Goal: Task Accomplishment & Management: Manage account settings

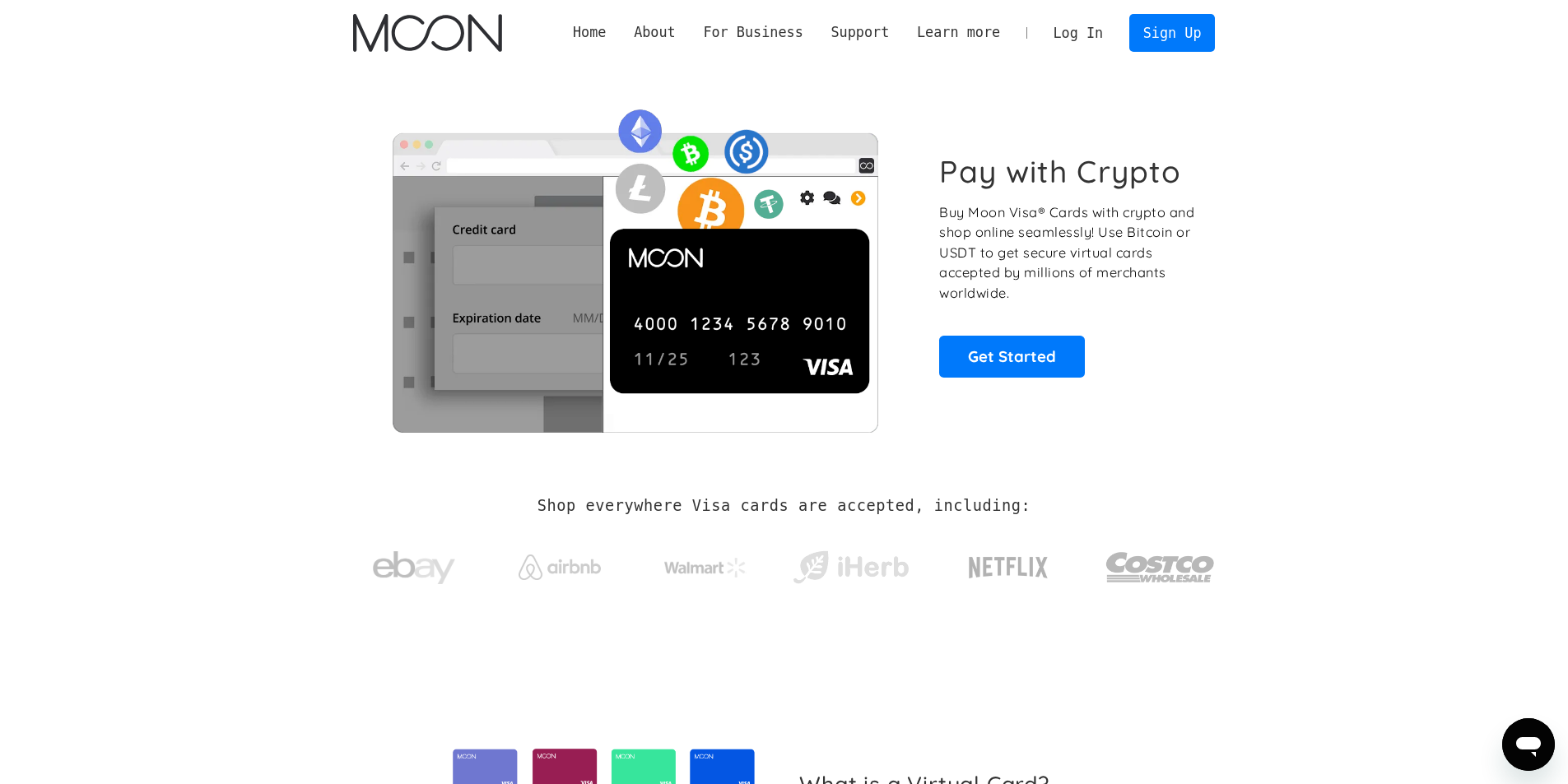
click at [1086, 37] on link "Log In" at bounding box center [1078, 33] width 77 height 36
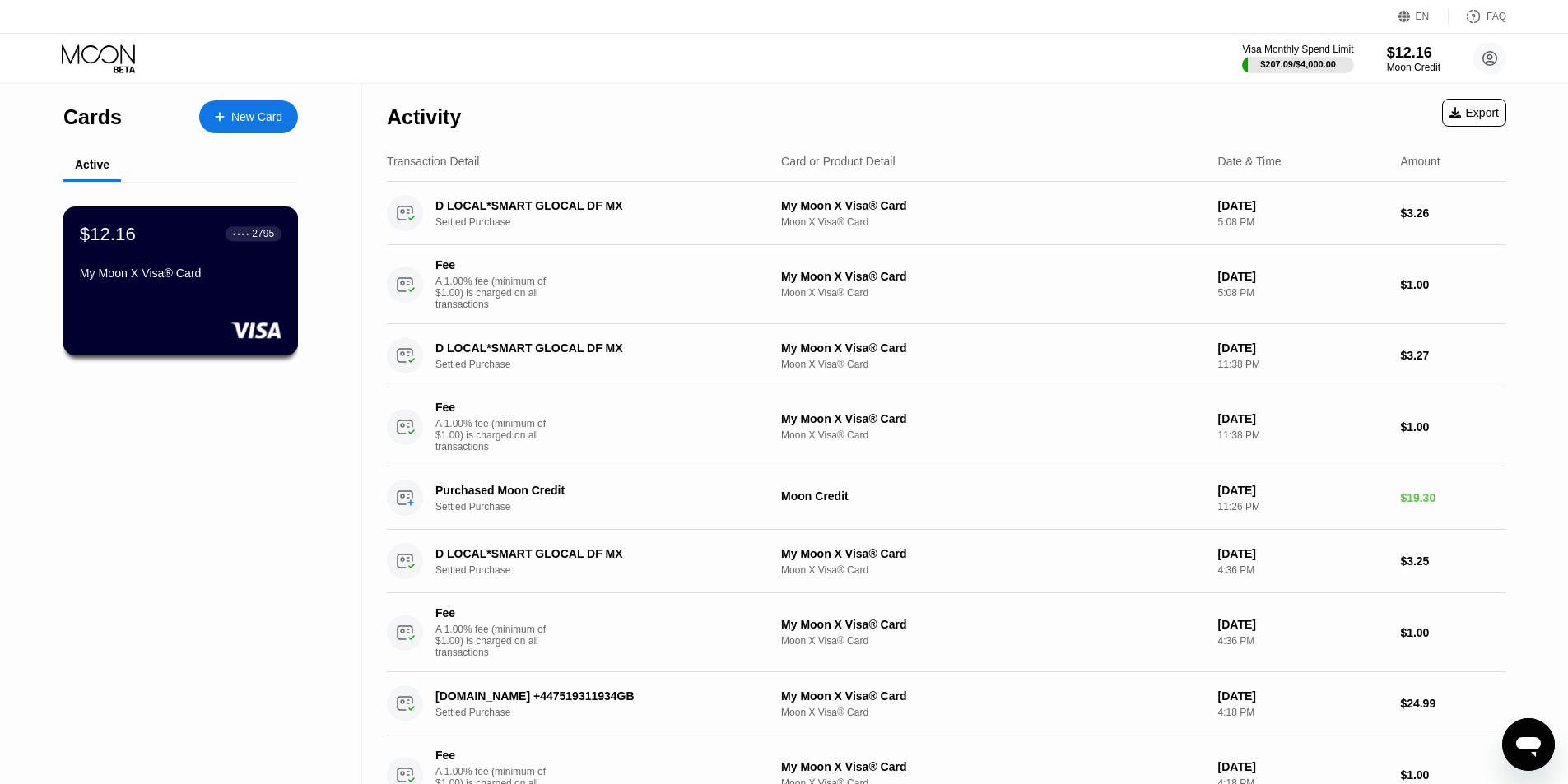
click at [258, 264] on div "$12.16 ● ● ● ● 2795 My Moon X Visa® Card" at bounding box center [181, 255] width 202 height 63
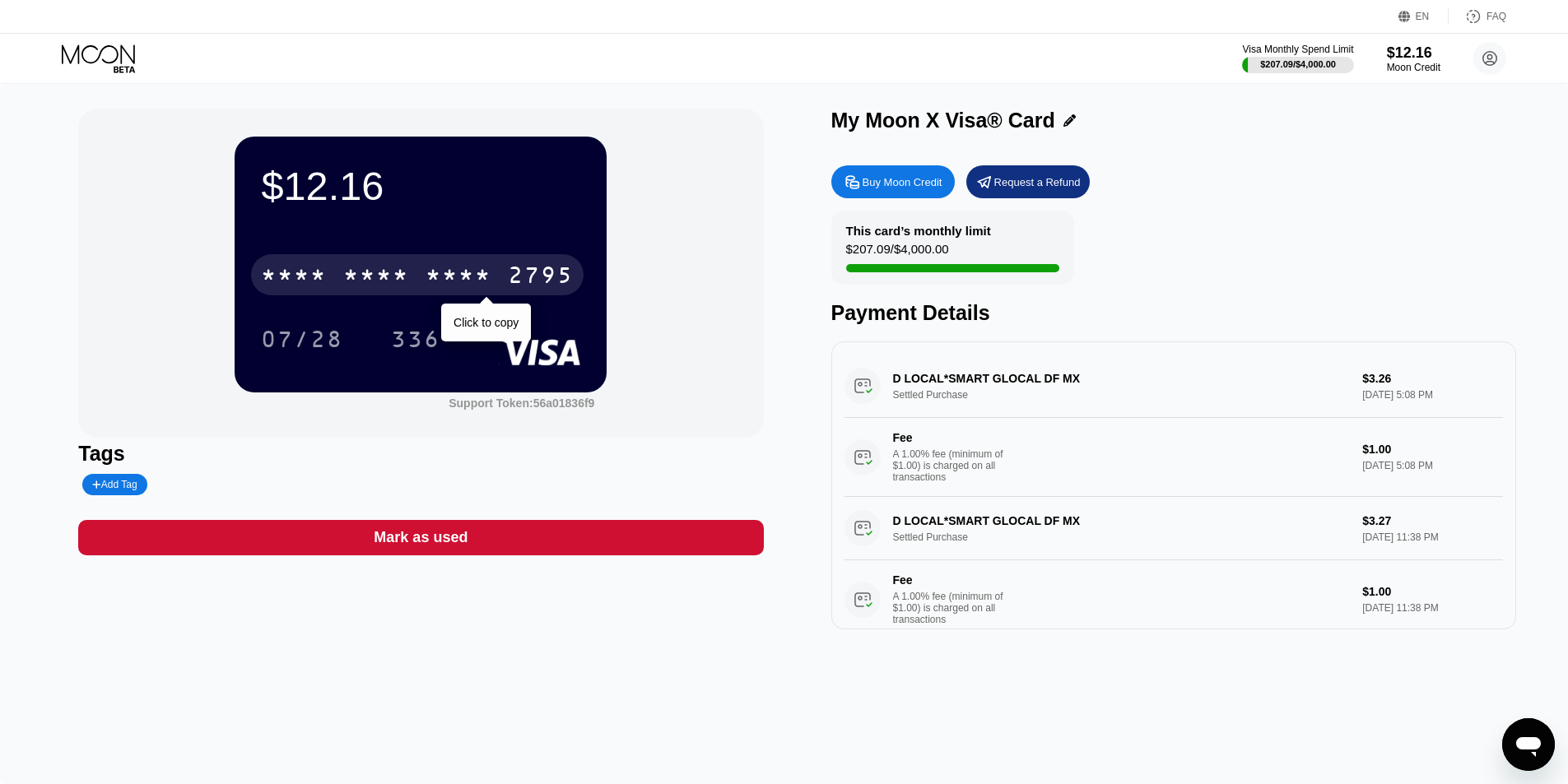
drag, startPoint x: 411, startPoint y: 282, endPoint x: 440, endPoint y: 248, distance: 44.7
click at [410, 282] on div "* * * * * * * * * * * * 2795" at bounding box center [417, 274] width 332 height 41
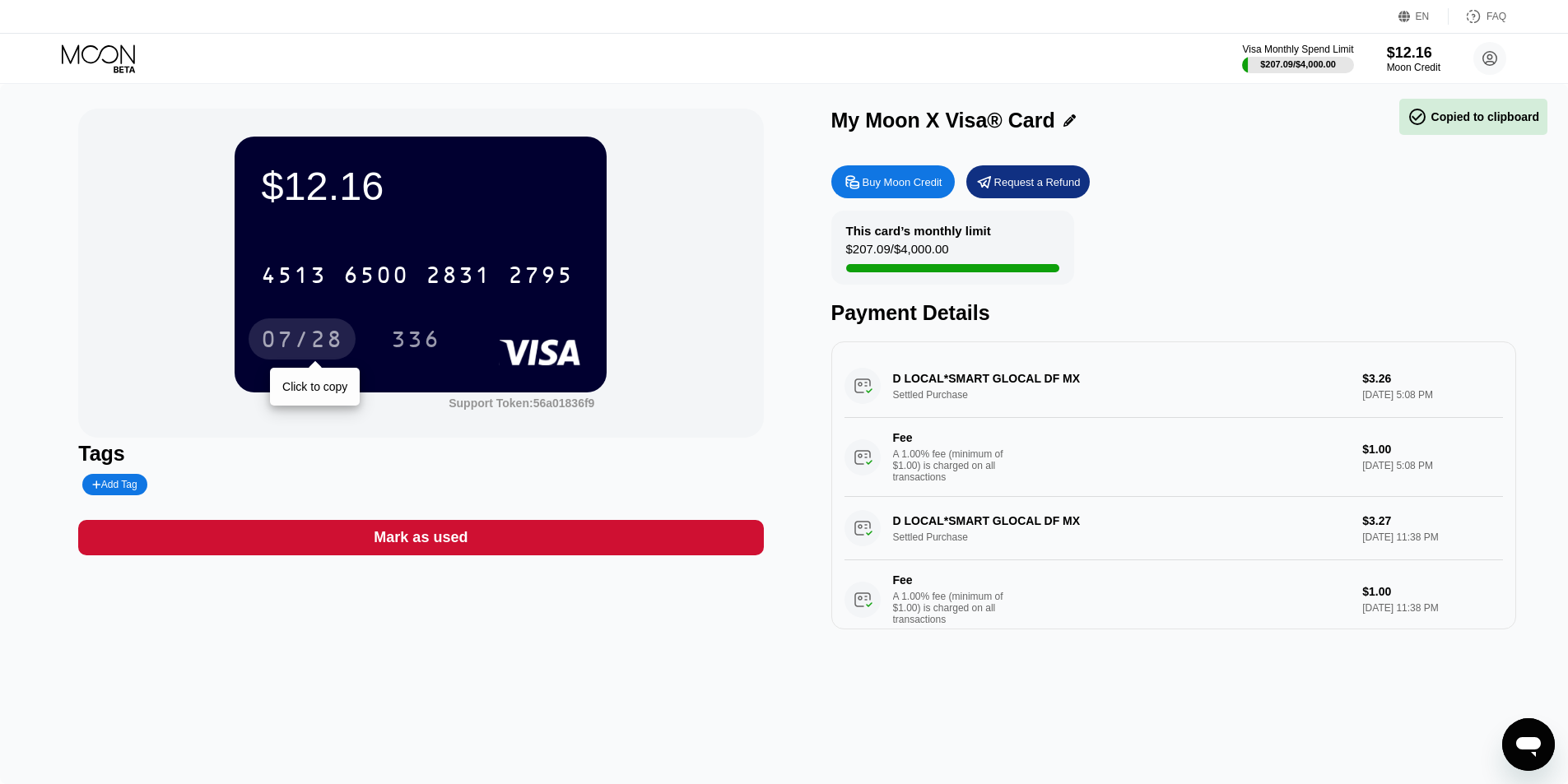
drag, startPoint x: 335, startPoint y: 337, endPoint x: 470, endPoint y: 212, distance: 184.0
click at [335, 334] on div "07/28" at bounding box center [302, 341] width 82 height 26
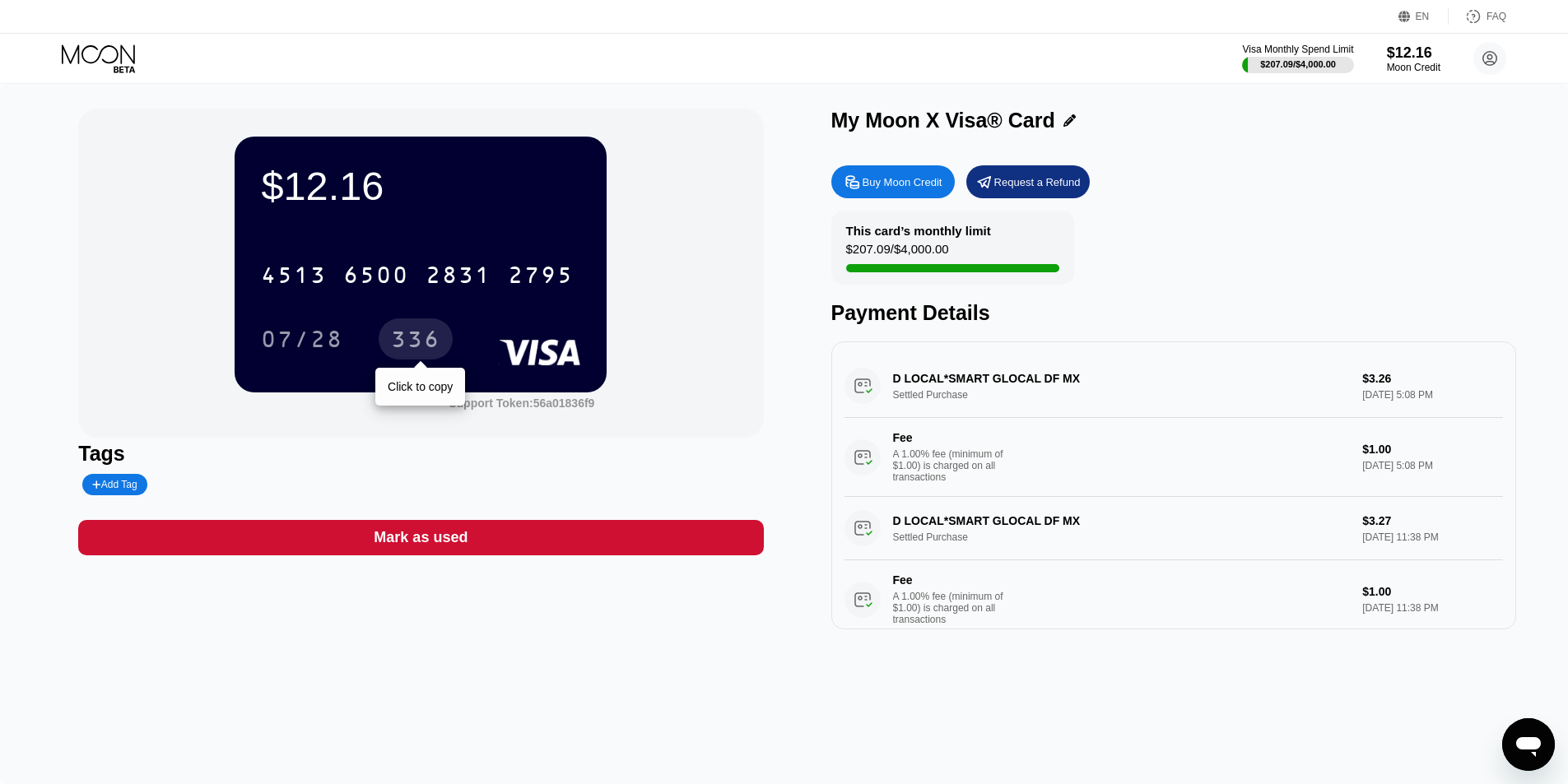
click at [422, 342] on div "336" at bounding box center [415, 341] width 49 height 26
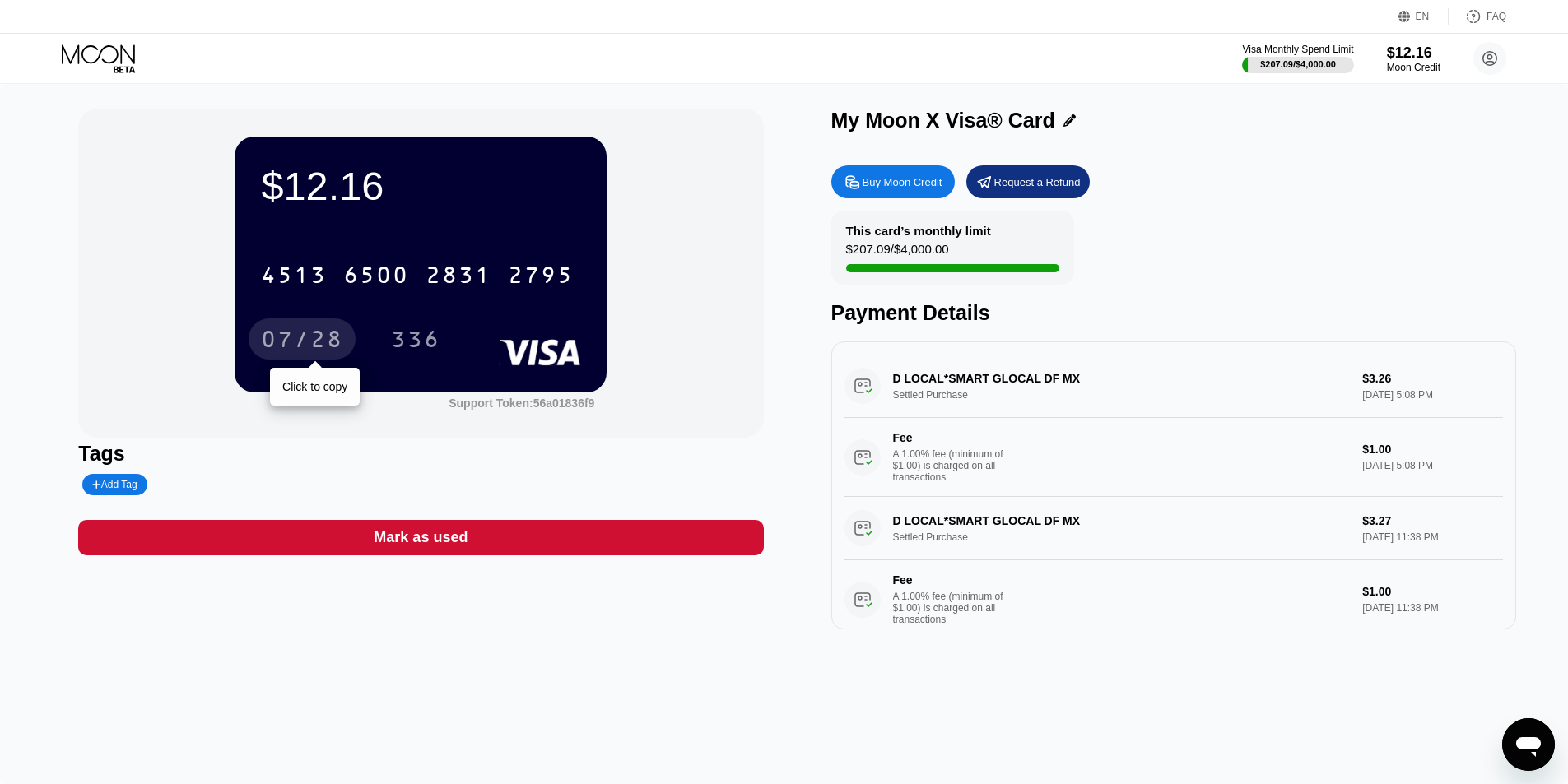
click at [308, 337] on div "07/28" at bounding box center [302, 341] width 82 height 26
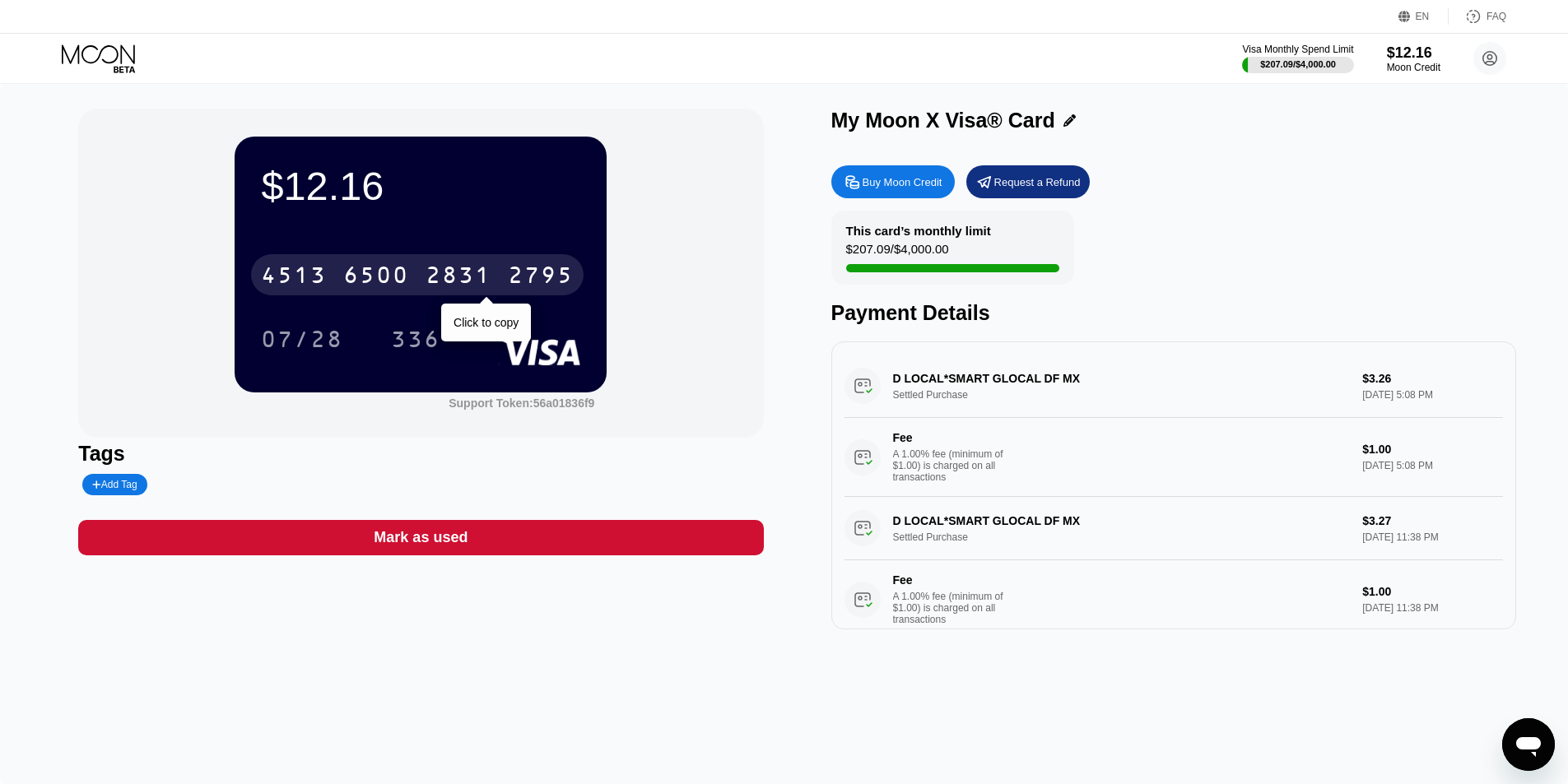
click at [389, 267] on div "6500" at bounding box center [376, 277] width 66 height 26
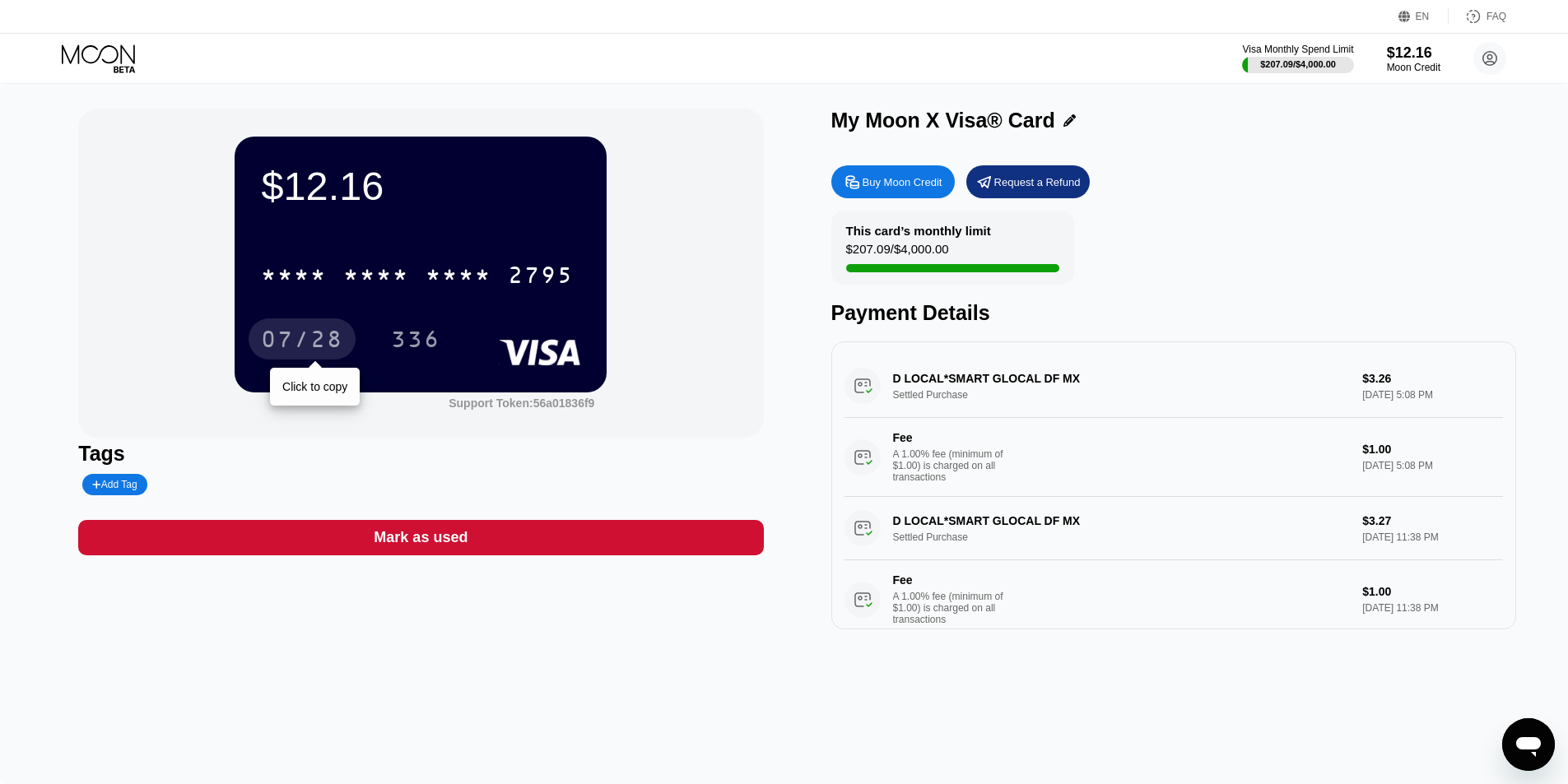
click at [264, 340] on div "07/28" at bounding box center [302, 341] width 82 height 26
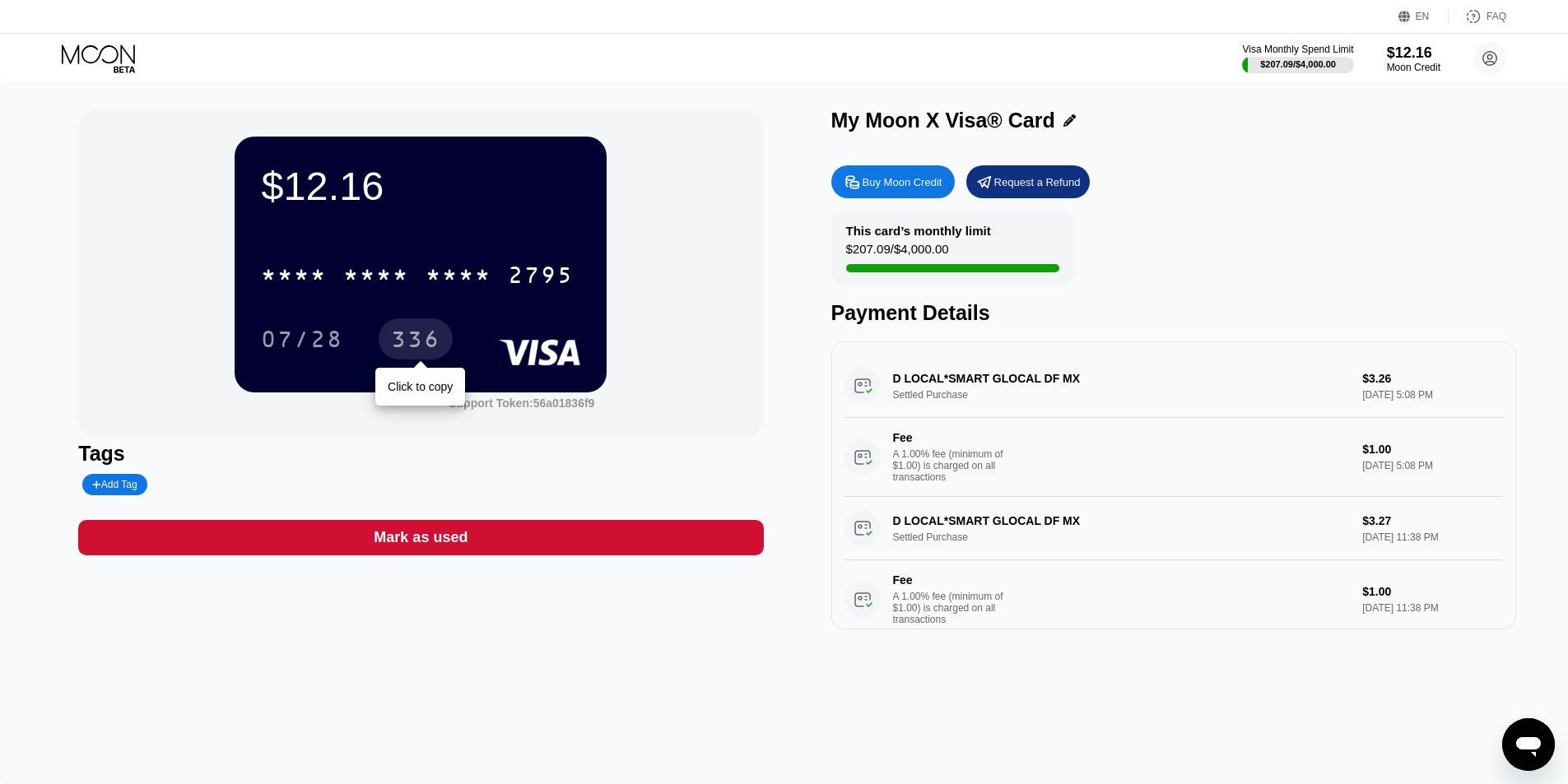
click at [423, 324] on div "336" at bounding box center [416, 339] width 74 height 41
drag, startPoint x: 330, startPoint y: 184, endPoint x: 395, endPoint y: 198, distance: 66.5
click at [383, 186] on div "$12.16" at bounding box center [420, 186] width 319 height 47
click at [391, 194] on div "$12.16" at bounding box center [420, 186] width 319 height 47
